Goal: Task Accomplishment & Management: Understand process/instructions

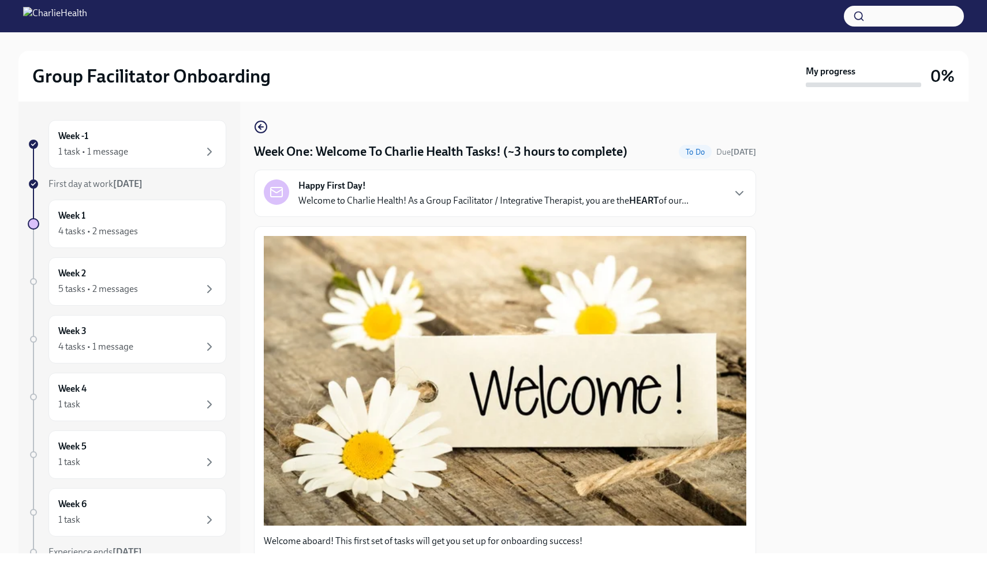
scroll to position [700, 0]
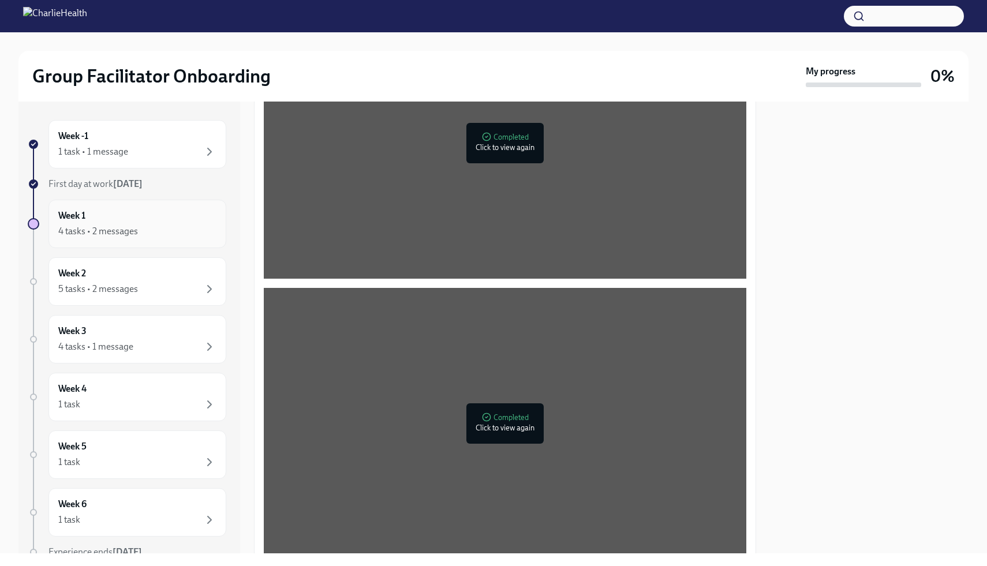
click at [146, 231] on div "4 tasks • 2 messages" at bounding box center [137, 232] width 158 height 14
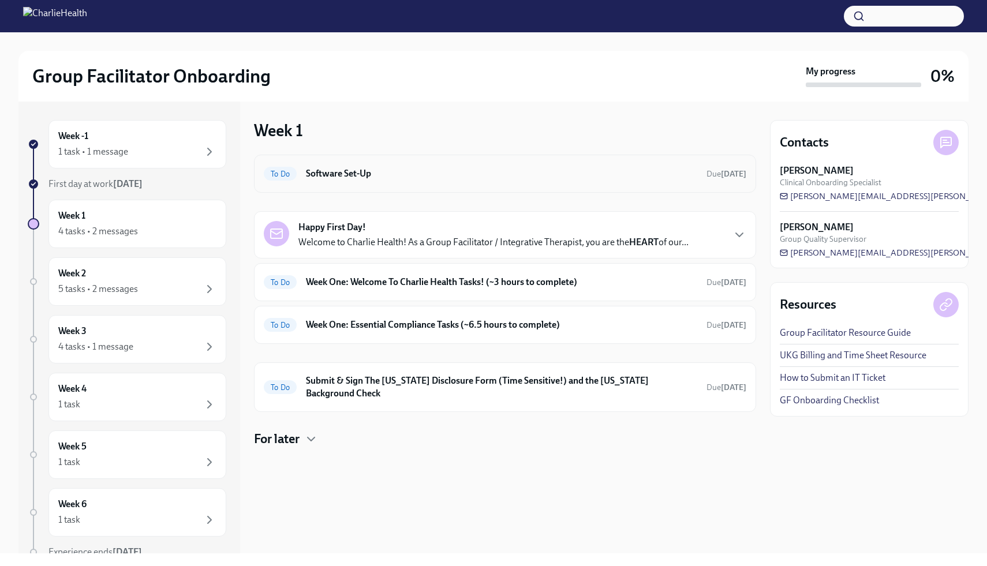
click at [456, 178] on h6 "Software Set-Up" at bounding box center [502, 173] width 392 height 13
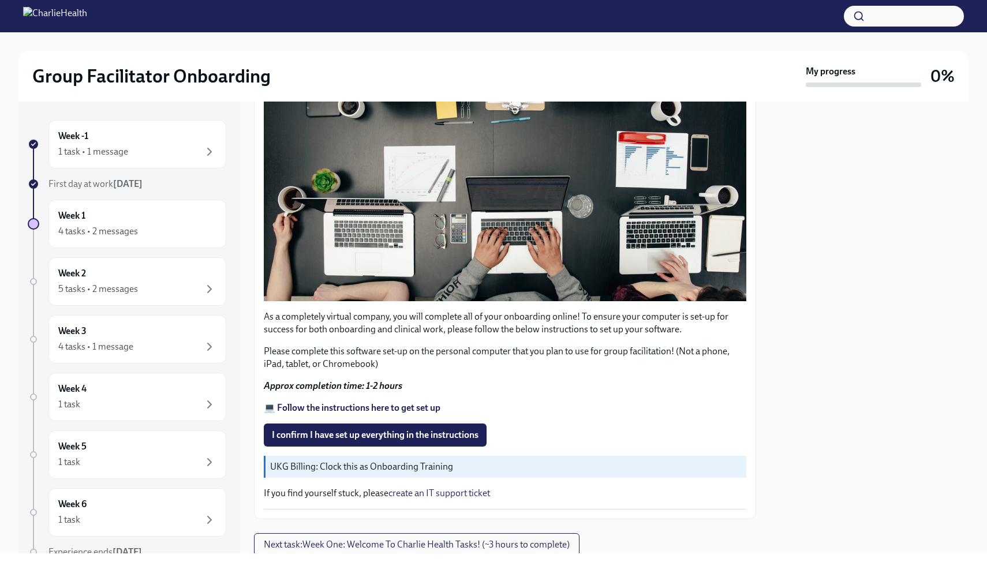
scroll to position [282, 0]
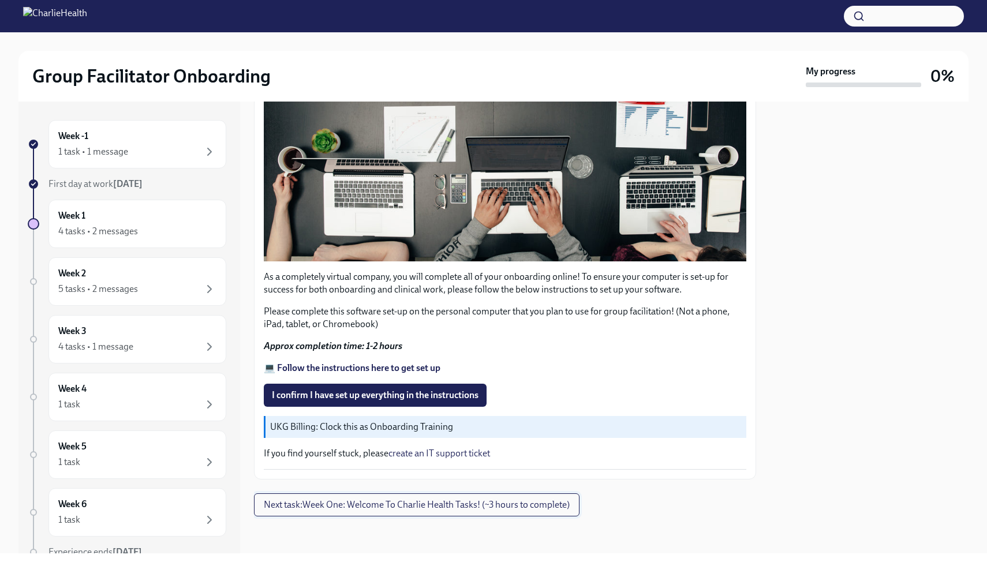
click at [434, 505] on span "Next task : Week One: Welcome To Charlie Health Tasks! (~3 hours to complete)" at bounding box center [417, 506] width 306 height 12
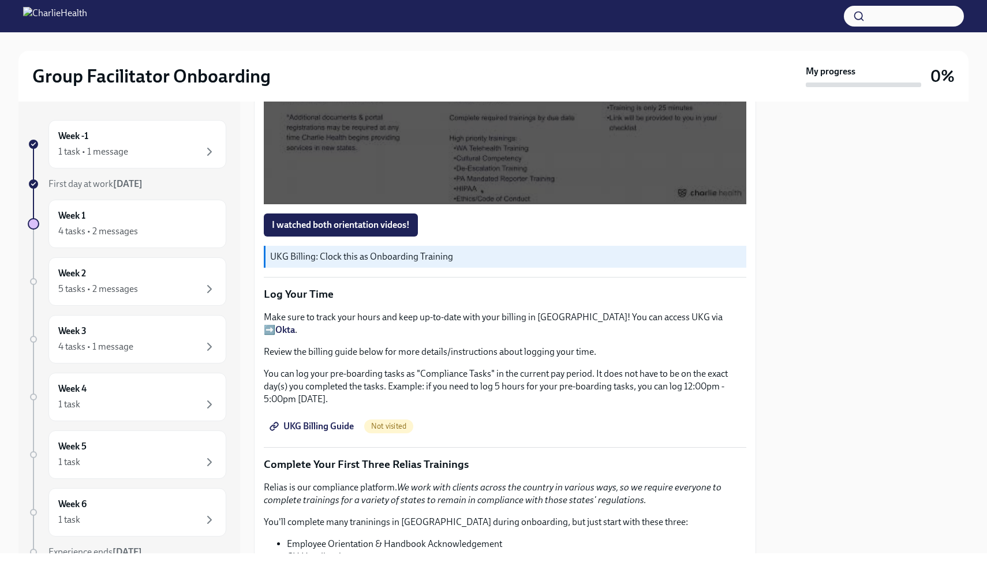
scroll to position [1054, 0]
click at [375, 222] on span "I watched both orientation videos!" at bounding box center [341, 226] width 138 height 12
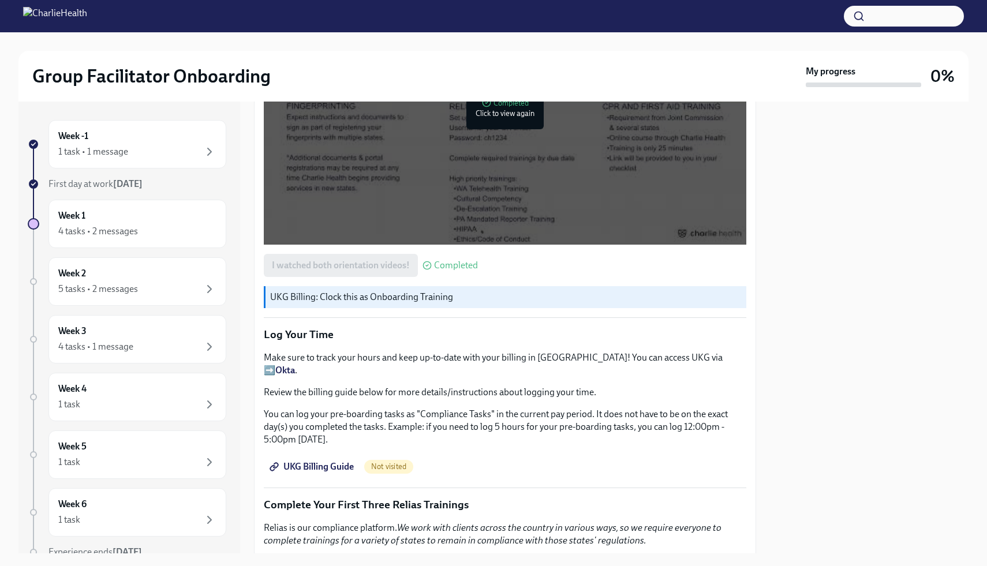
scroll to position [1018, 0]
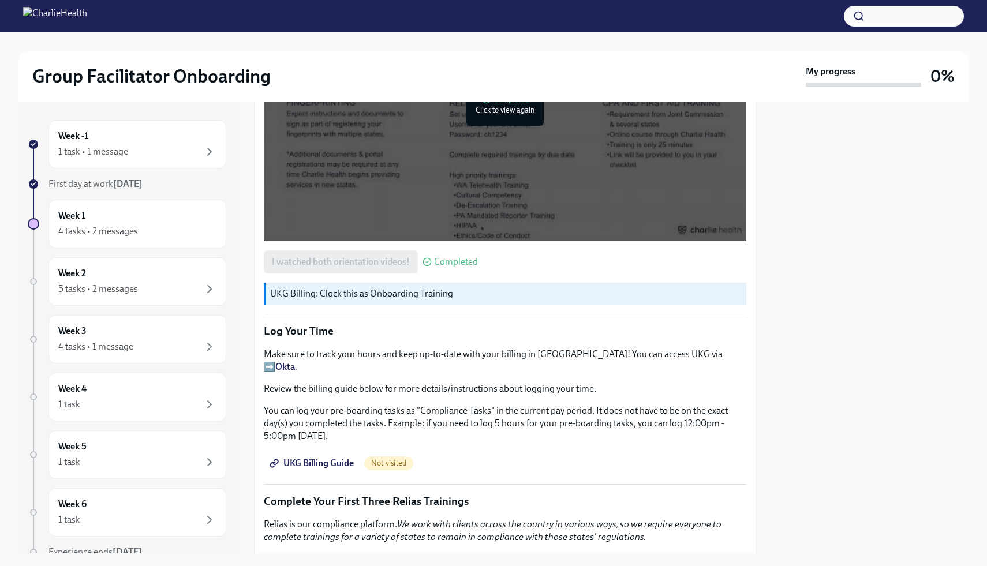
click at [297, 458] on span "UKG Billing Guide" at bounding box center [313, 464] width 82 height 12
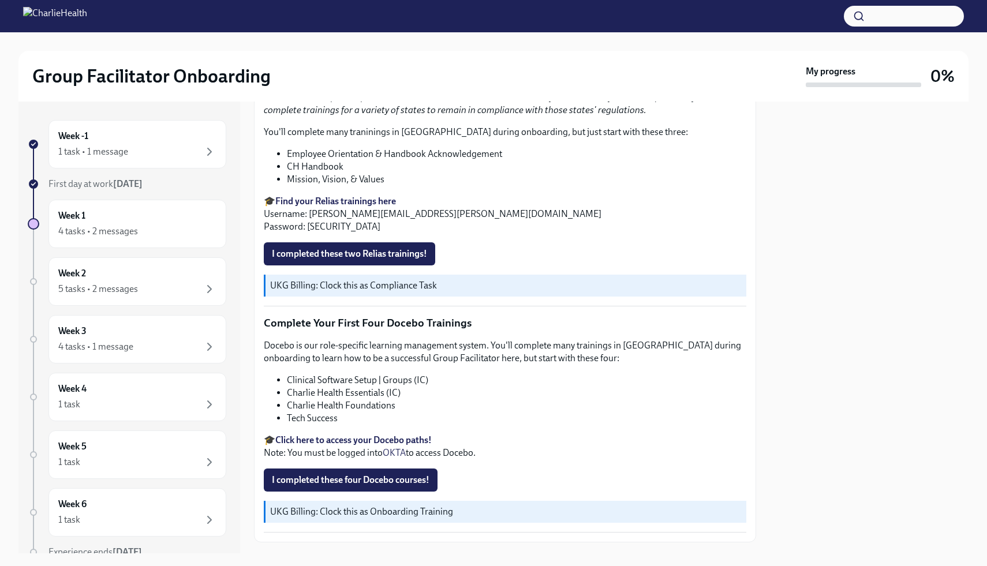
scroll to position [1448, 0]
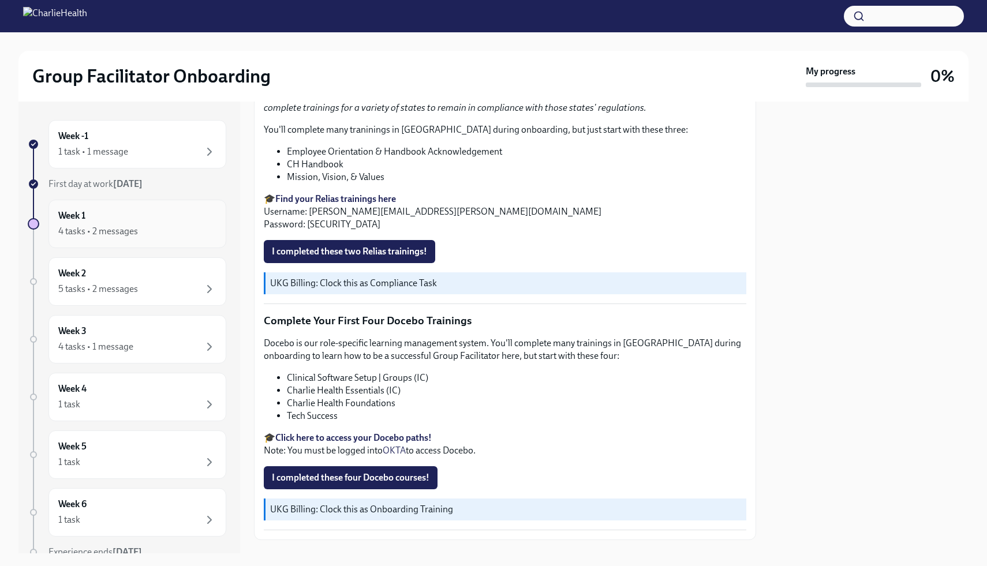
click at [102, 236] on div "4 tasks • 2 messages" at bounding box center [98, 231] width 80 height 13
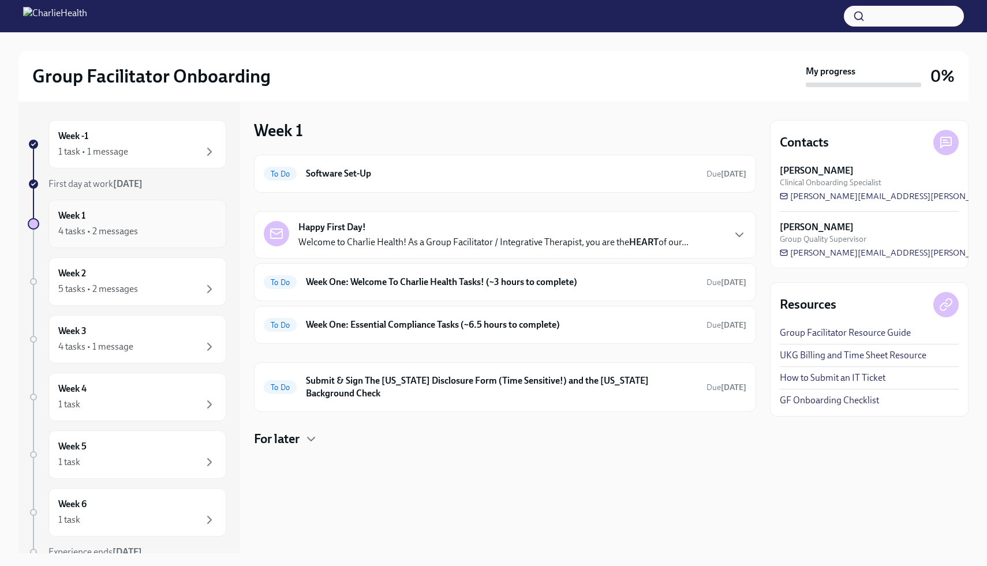
click at [108, 223] on div "Week 1 4 tasks • 2 messages" at bounding box center [137, 224] width 158 height 29
click at [303, 431] on div "For later" at bounding box center [505, 439] width 502 height 17
click at [423, 282] on h6 "Week One: Welcome To Charlie Health Tasks! (~3 hours to complete)" at bounding box center [502, 282] width 392 height 13
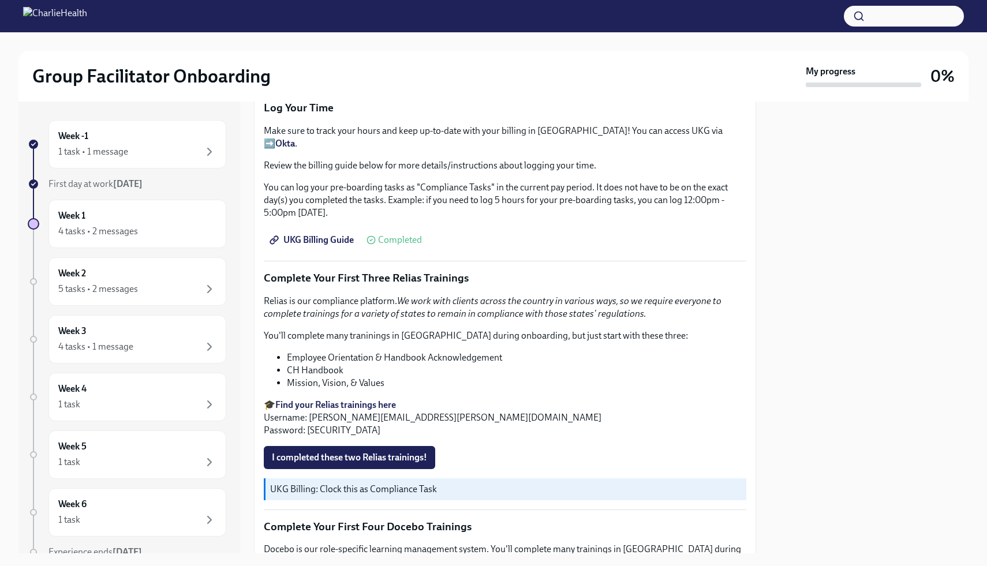
scroll to position [1243, 0]
